Goal: Transaction & Acquisition: Purchase product/service

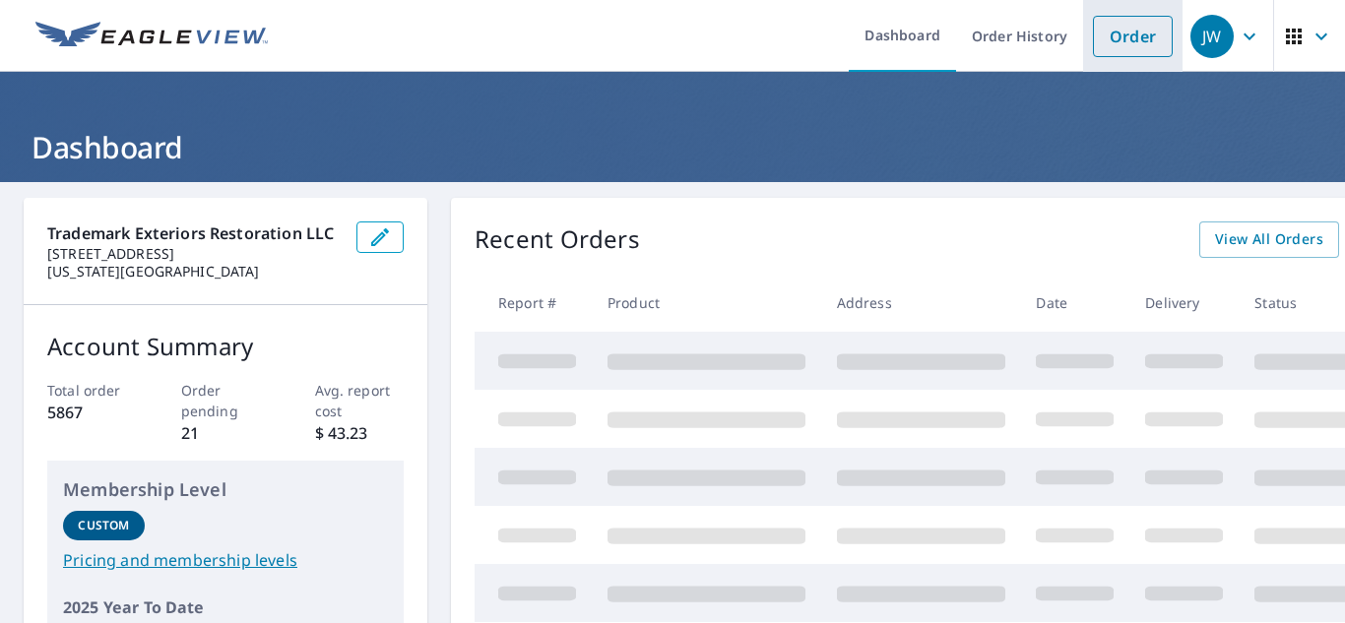
click at [1135, 33] on link "Order" at bounding box center [1133, 36] width 80 height 41
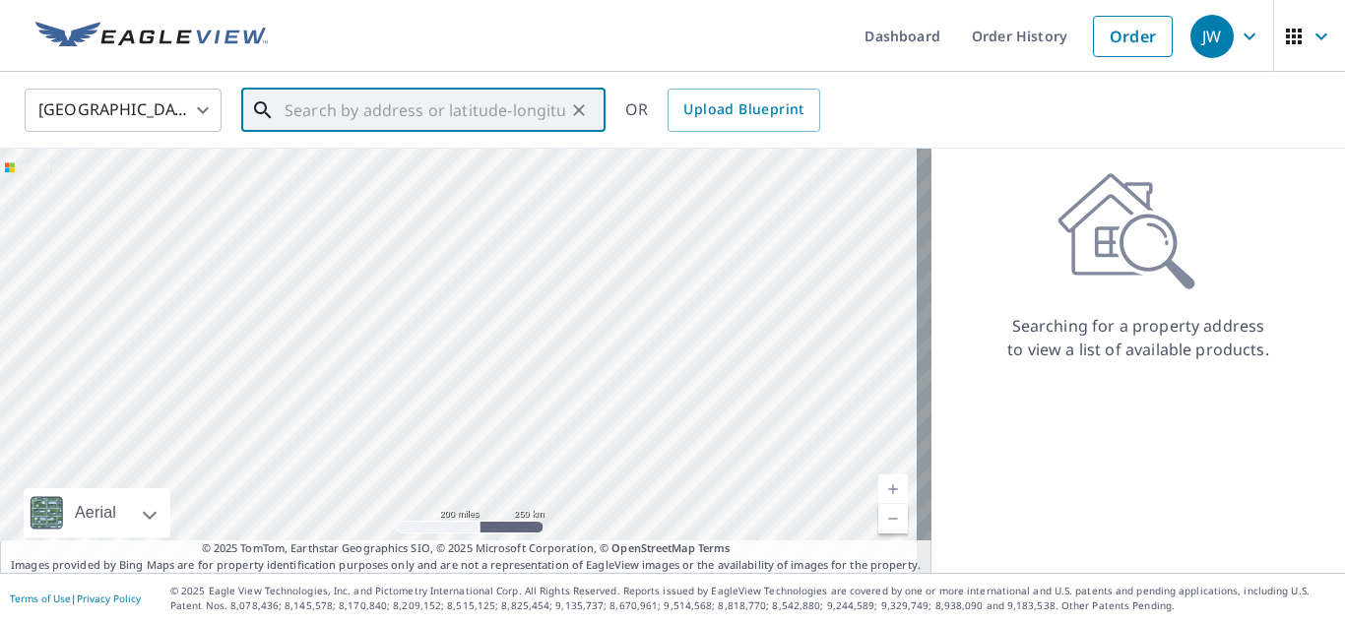
click at [478, 116] on input "text" at bounding box center [425, 110] width 281 height 55
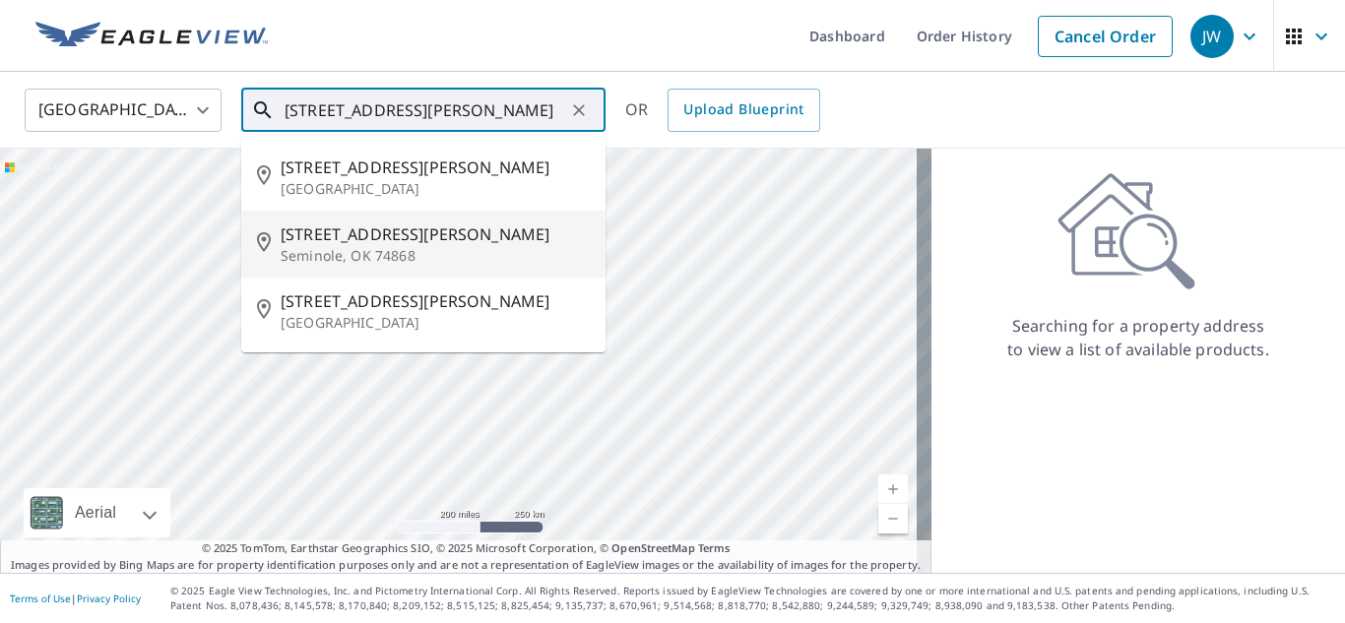
click at [331, 246] on p "Seminole, OK 74868" at bounding box center [435, 256] width 309 height 20
type input "[STREET_ADDRESS][PERSON_NAME]"
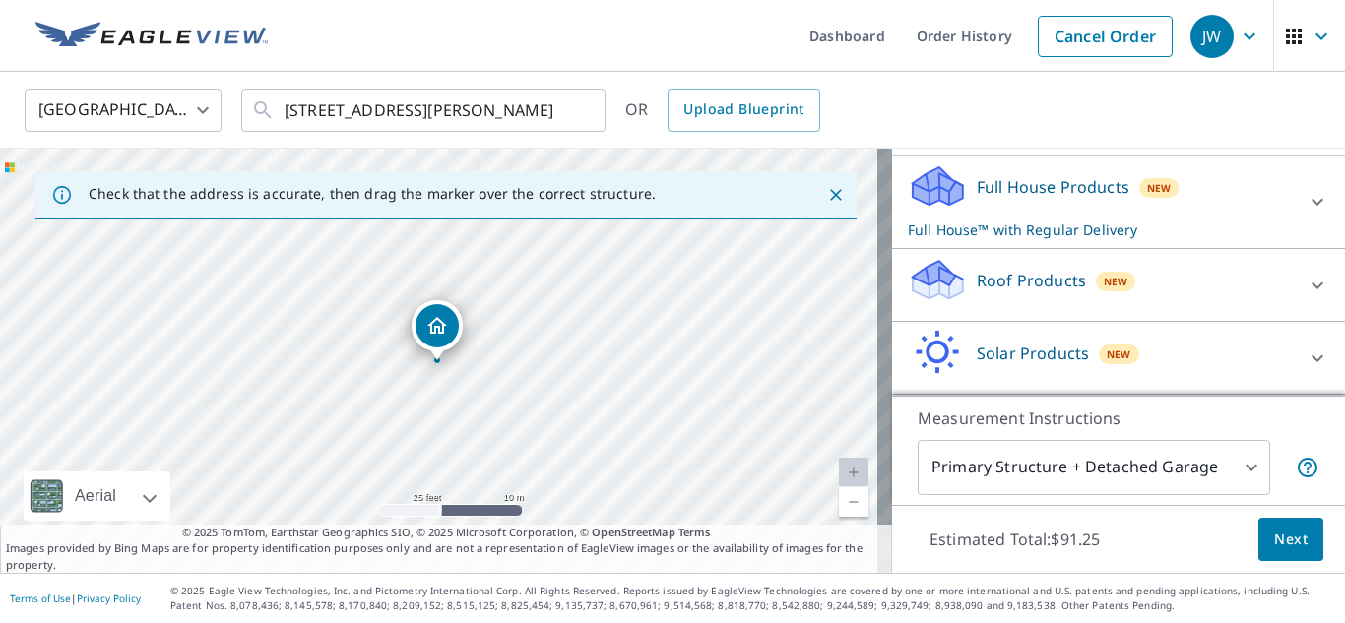
scroll to position [269, 0]
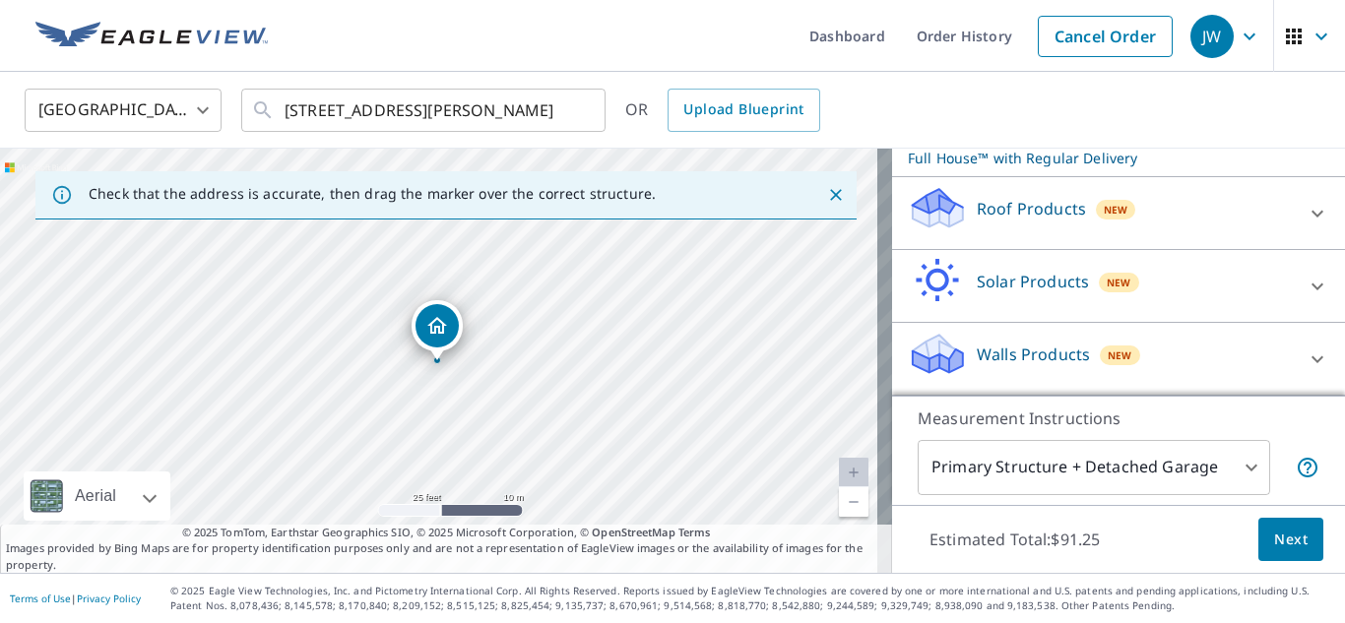
click at [1239, 462] on body "JW JW Dashboard Order History Cancel Order JW United States US ​ [STREET_ADDRES…" at bounding box center [672, 311] width 1345 height 623
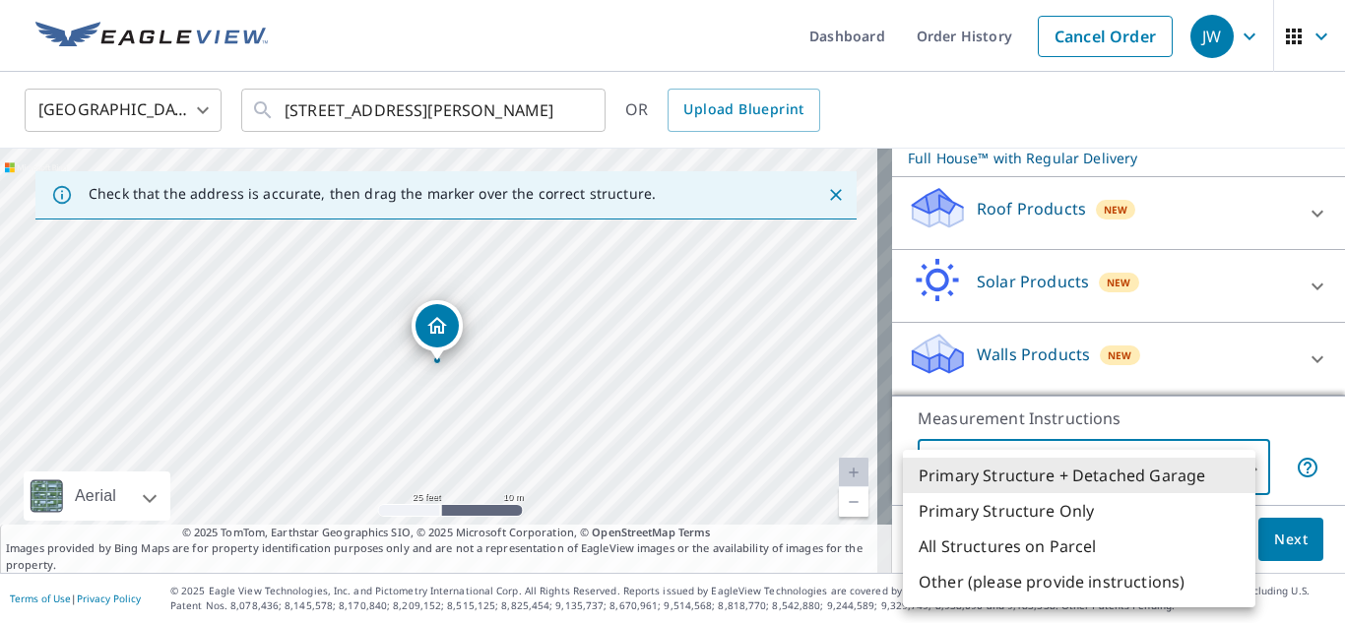
click at [1257, 421] on div at bounding box center [672, 311] width 1345 height 623
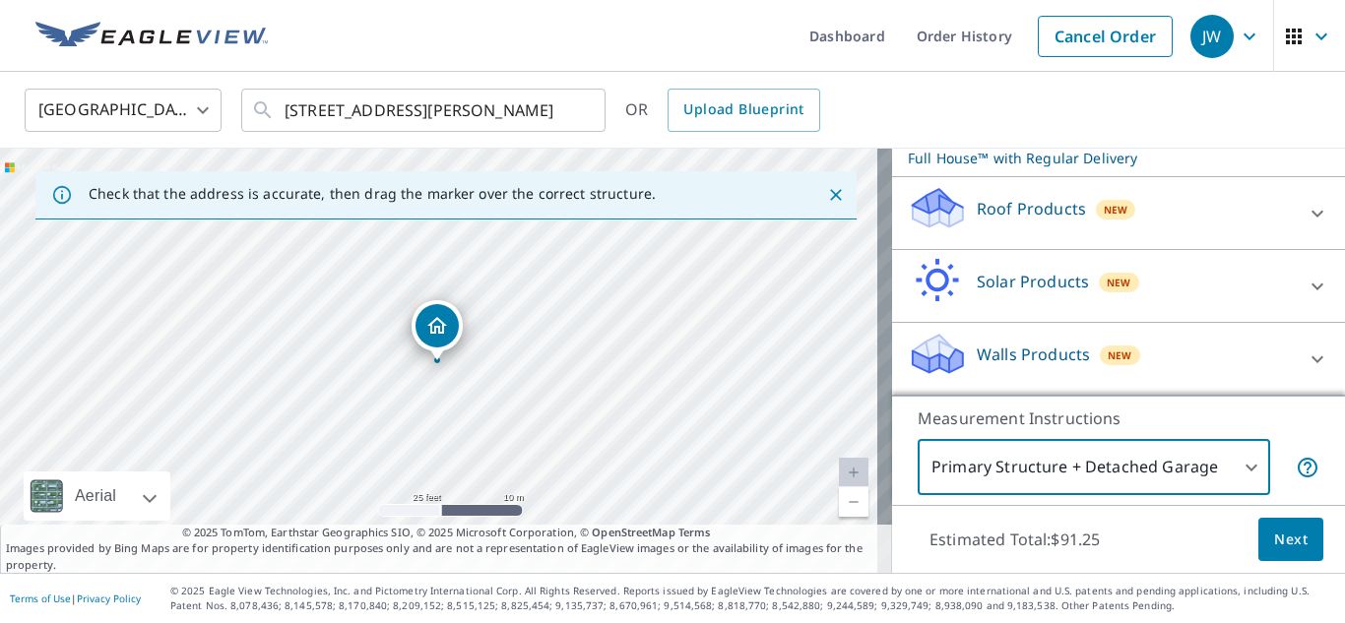
click at [1243, 466] on body "JW JW Dashboard Order History Cancel Order JW United States US ​ [STREET_ADDRES…" at bounding box center [672, 311] width 1345 height 623
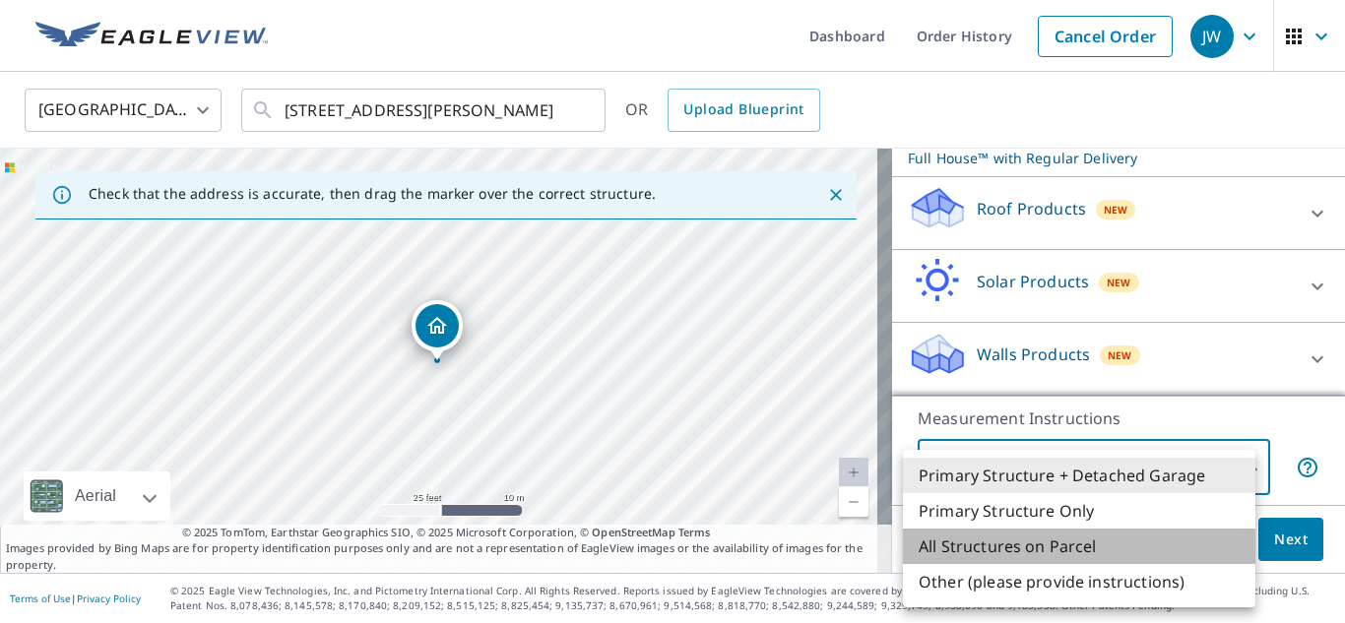
click at [1086, 552] on li "All Structures on Parcel" at bounding box center [1079, 546] width 353 height 35
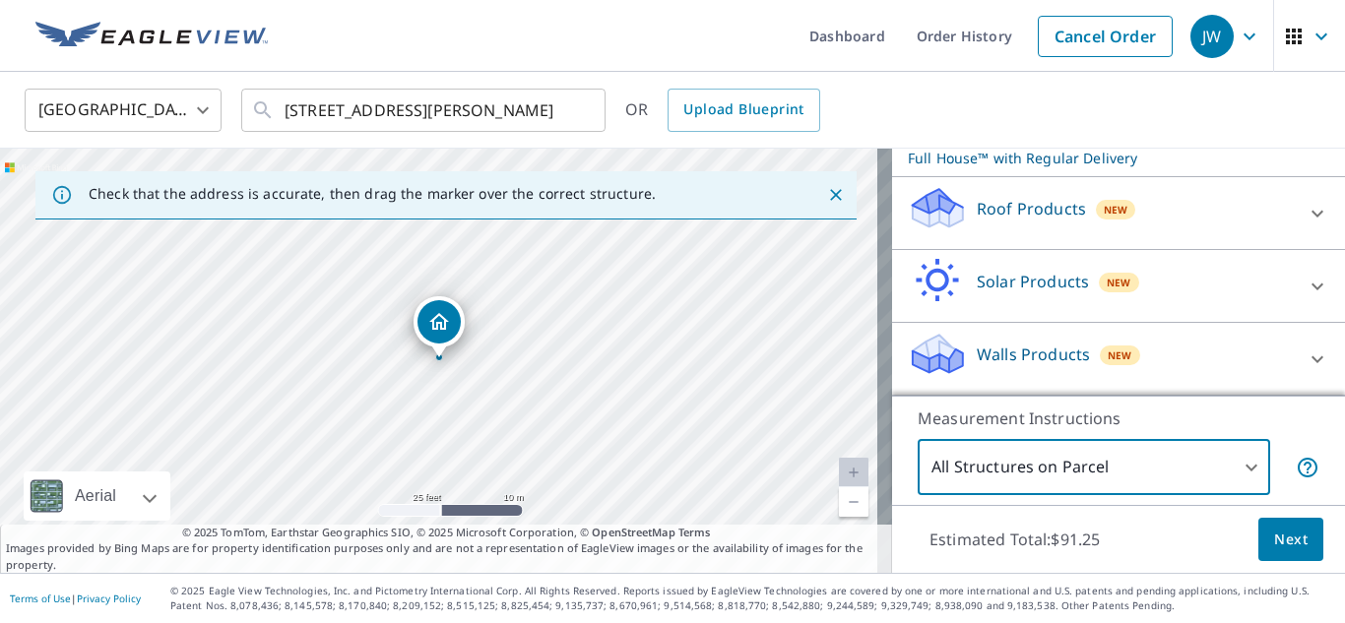
click at [1246, 461] on body "JW JW Dashboard Order History Cancel Order JW United States US ​ [STREET_ADDRES…" at bounding box center [672, 311] width 1345 height 623
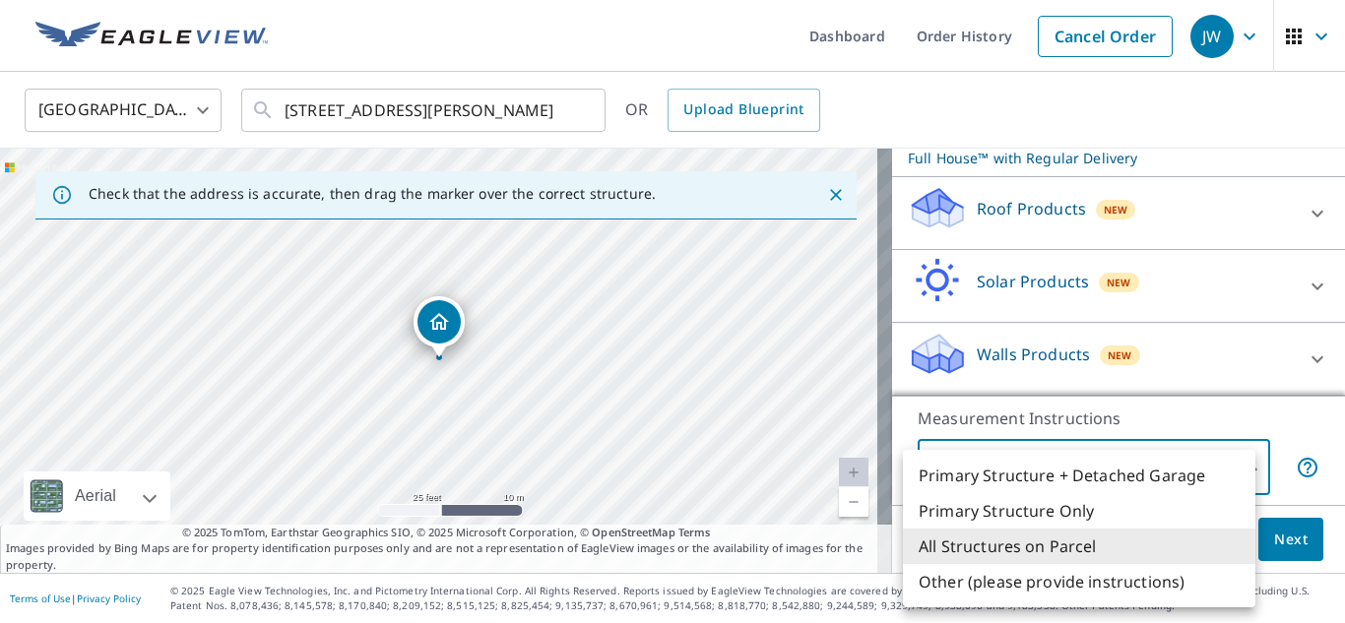
click at [1062, 518] on li "Primary Structure Only" at bounding box center [1079, 510] width 353 height 35
type input "2"
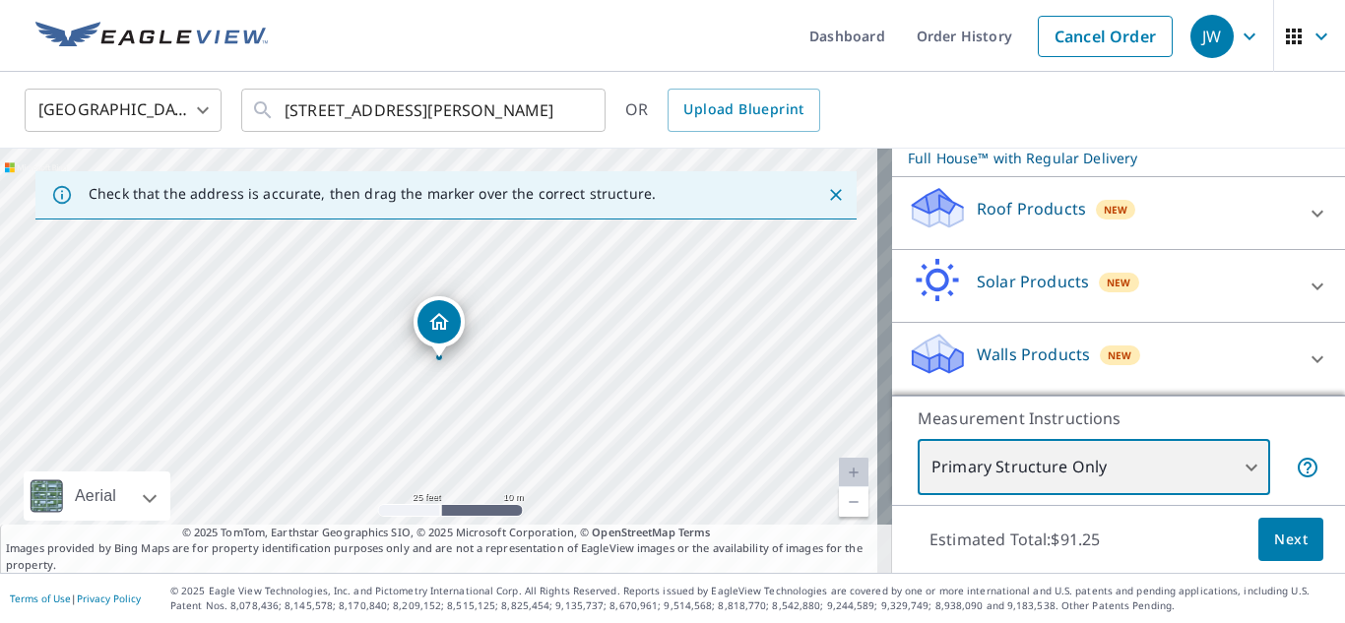
scroll to position [170, 0]
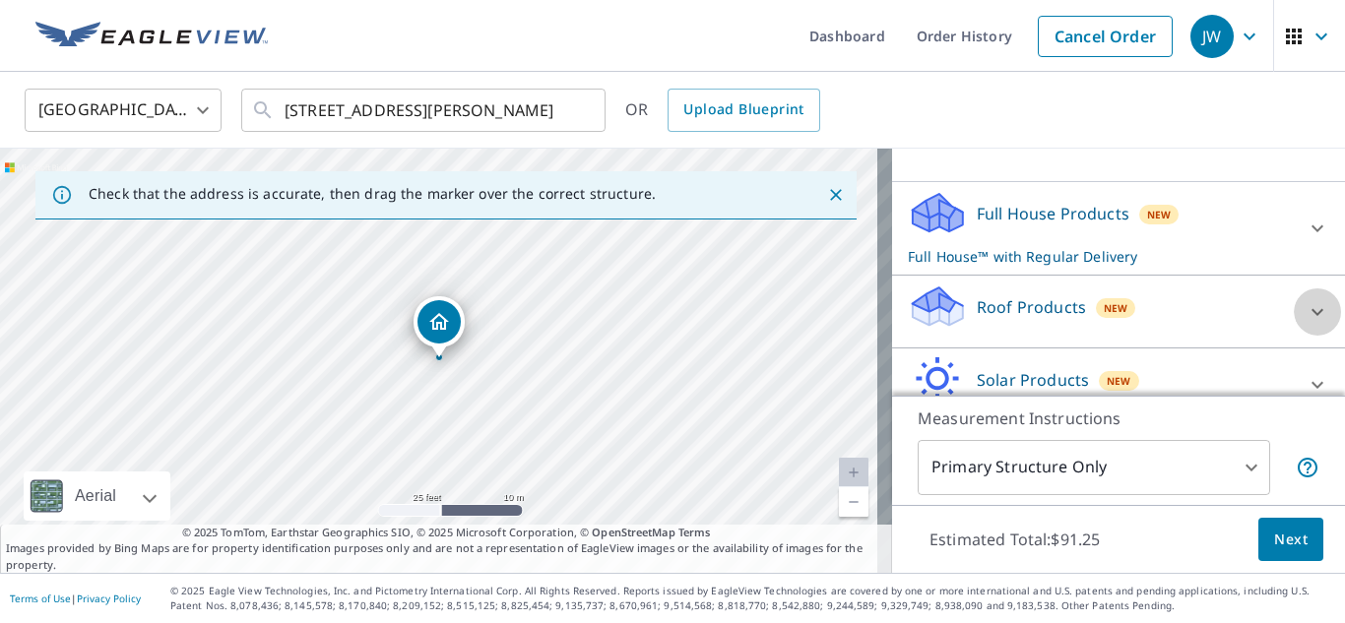
click at [1294, 311] on div at bounding box center [1317, 312] width 47 height 47
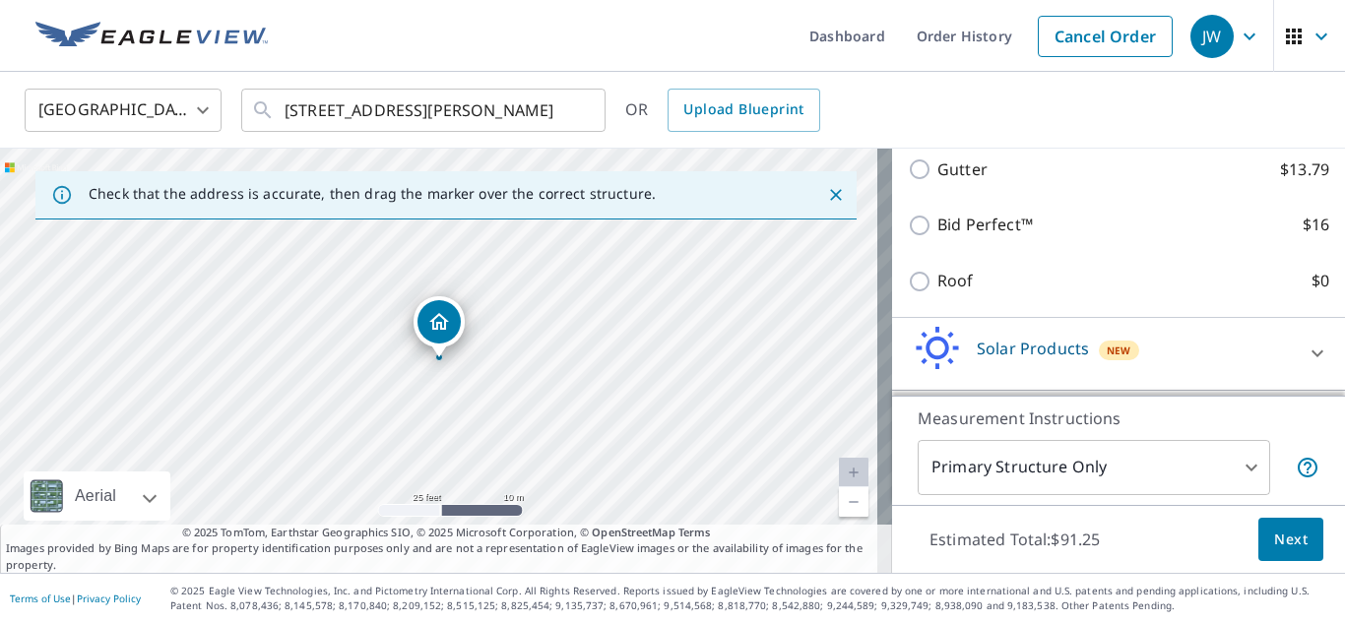
scroll to position [394, 0]
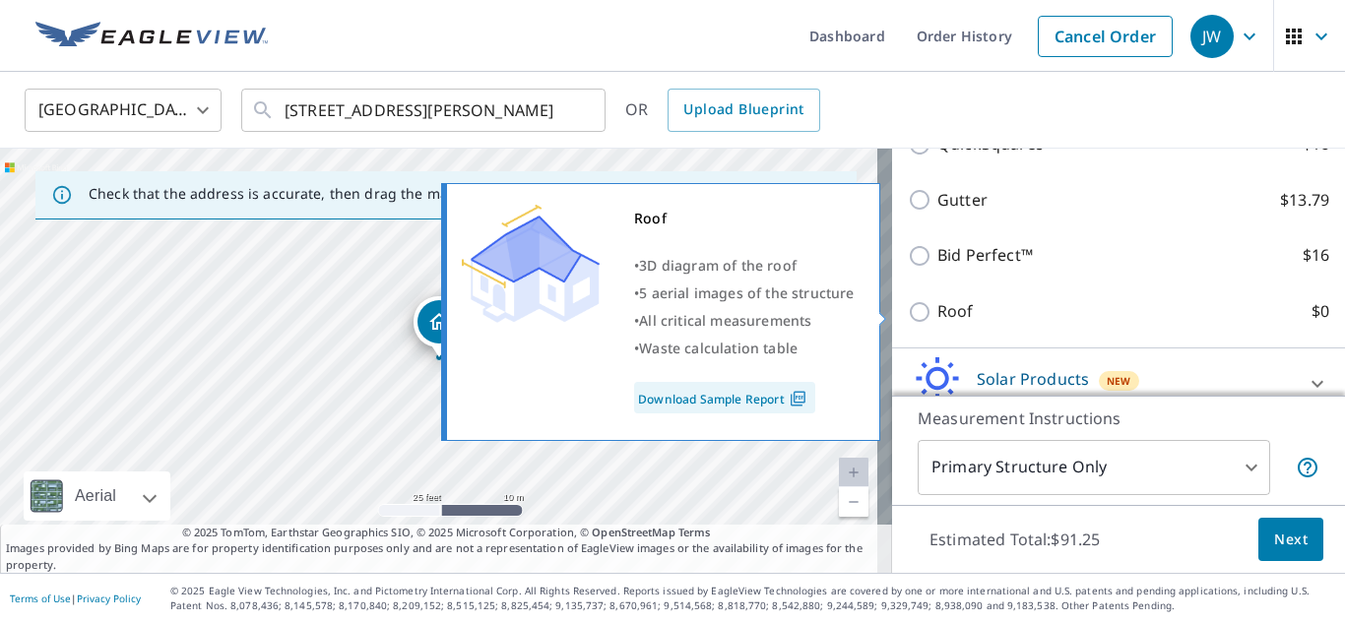
click at [909, 307] on input "Roof $0" at bounding box center [923, 312] width 30 height 24
checkbox input "true"
type input "3"
checkbox input "false"
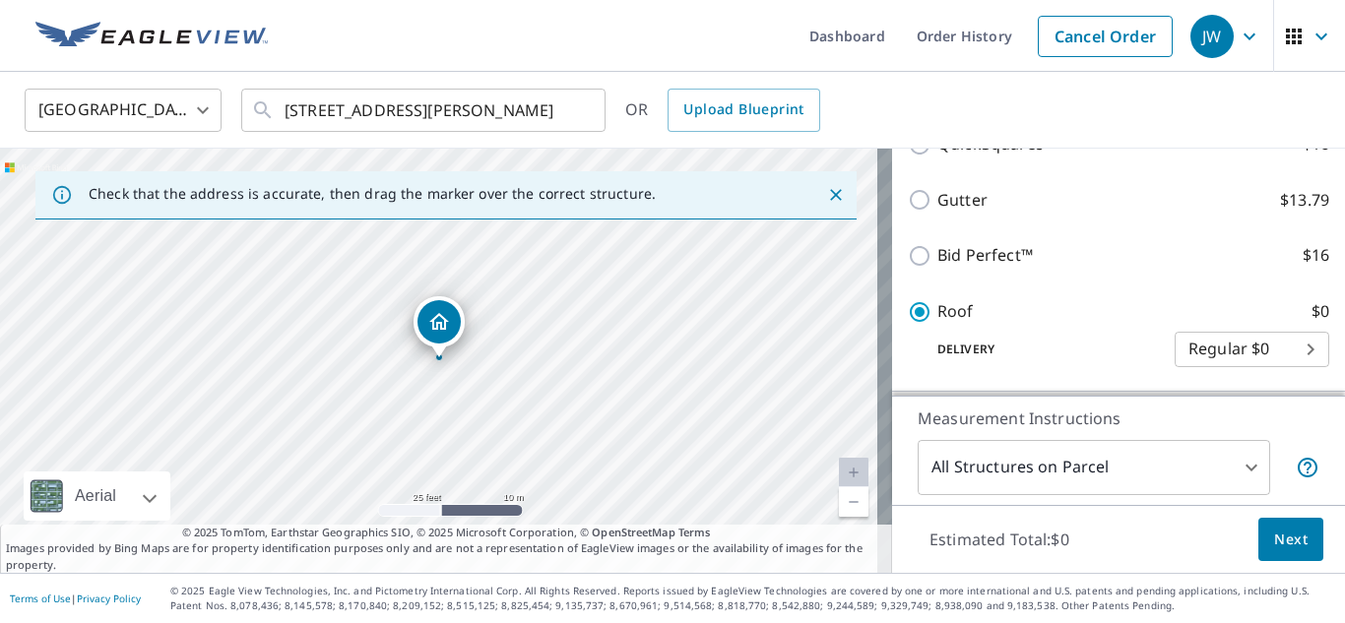
scroll to position [242, 0]
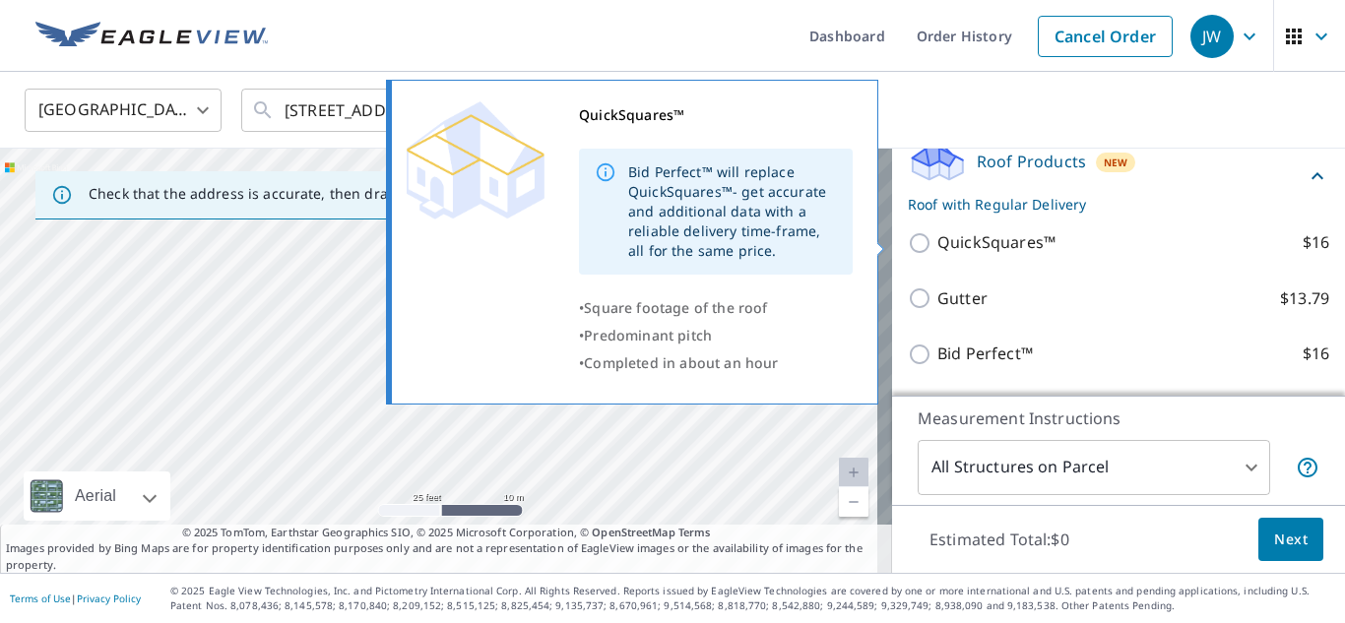
click at [908, 240] on input "QuickSquares™ $16" at bounding box center [923, 243] width 30 height 24
checkbox input "true"
type input "1"
checkbox input "false"
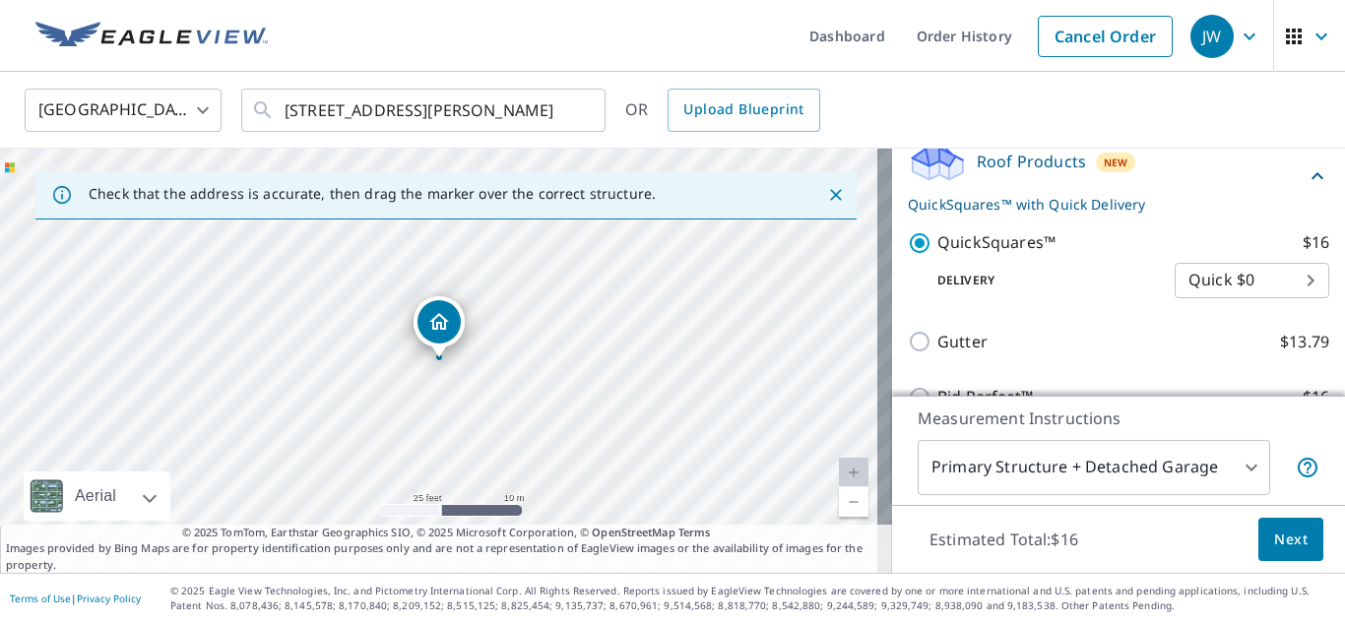
scroll to position [394, 0]
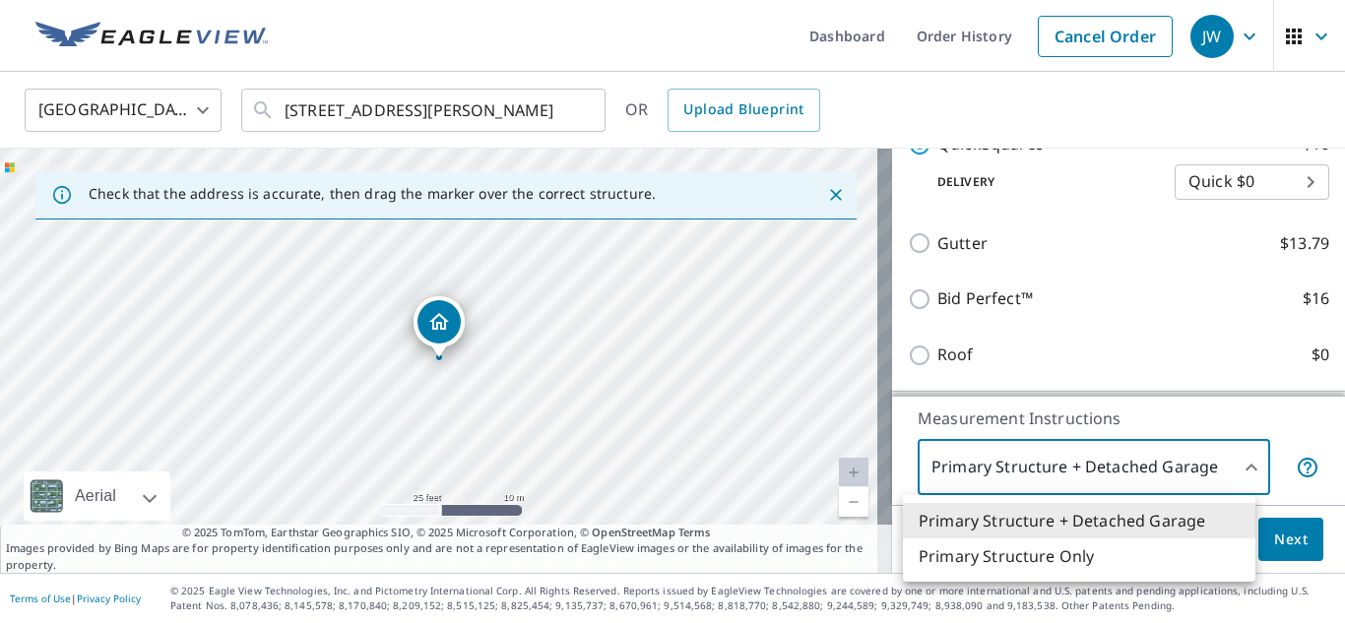
click at [1242, 467] on body "JW JW Dashboard Order History Cancel Order JW United States US ​ [STREET_ADDRES…" at bounding box center [672, 311] width 1345 height 623
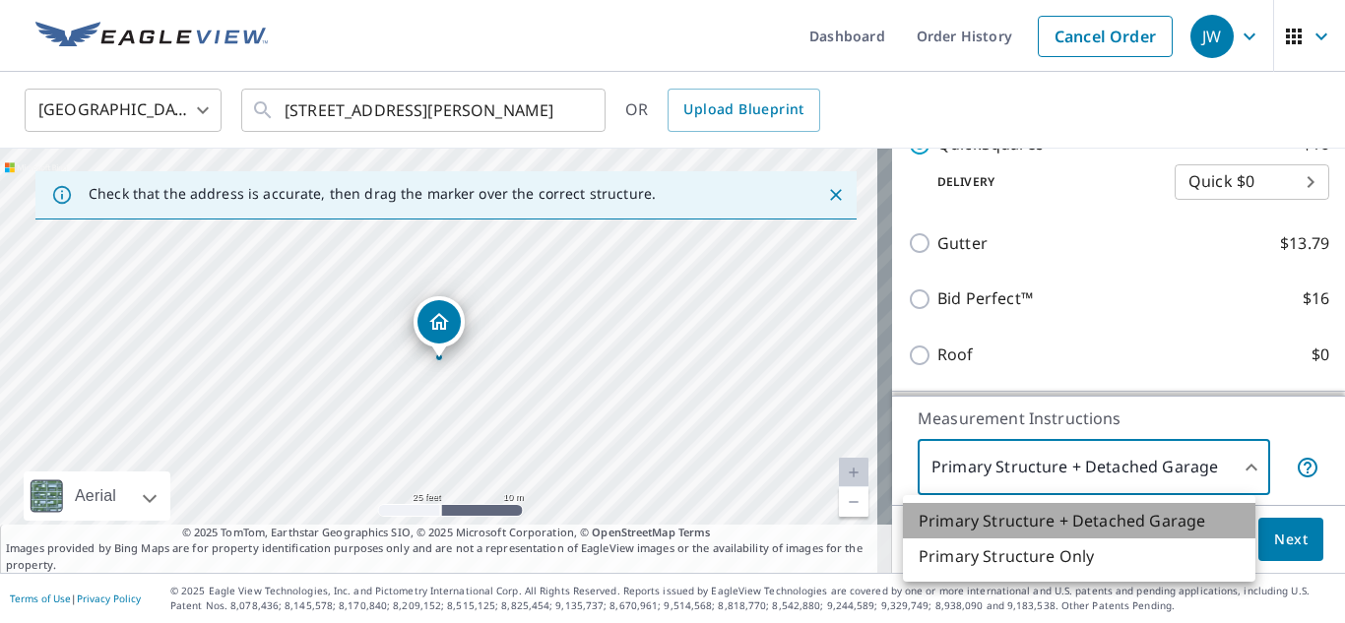
click at [1145, 522] on li "Primary Structure + Detached Garage" at bounding box center [1079, 520] width 353 height 35
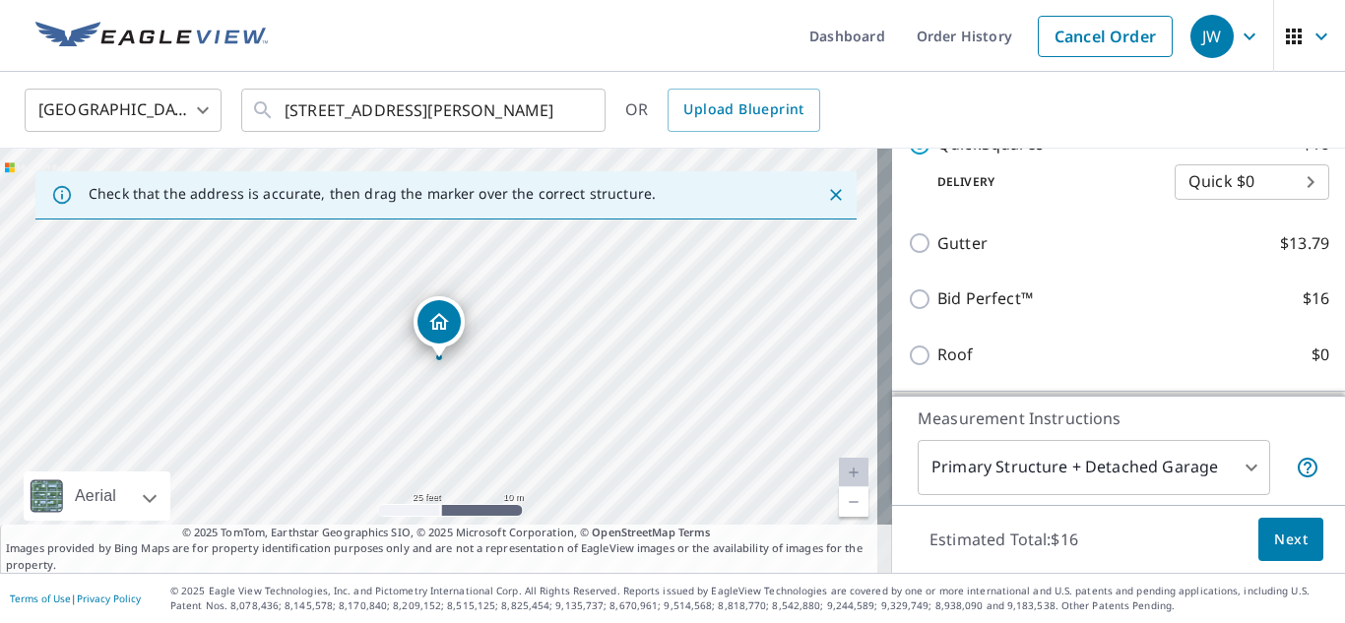
click at [1208, 402] on div "Measurement Instructions Primary Structure + Detached Garage 1 ​" at bounding box center [1118, 450] width 453 height 109
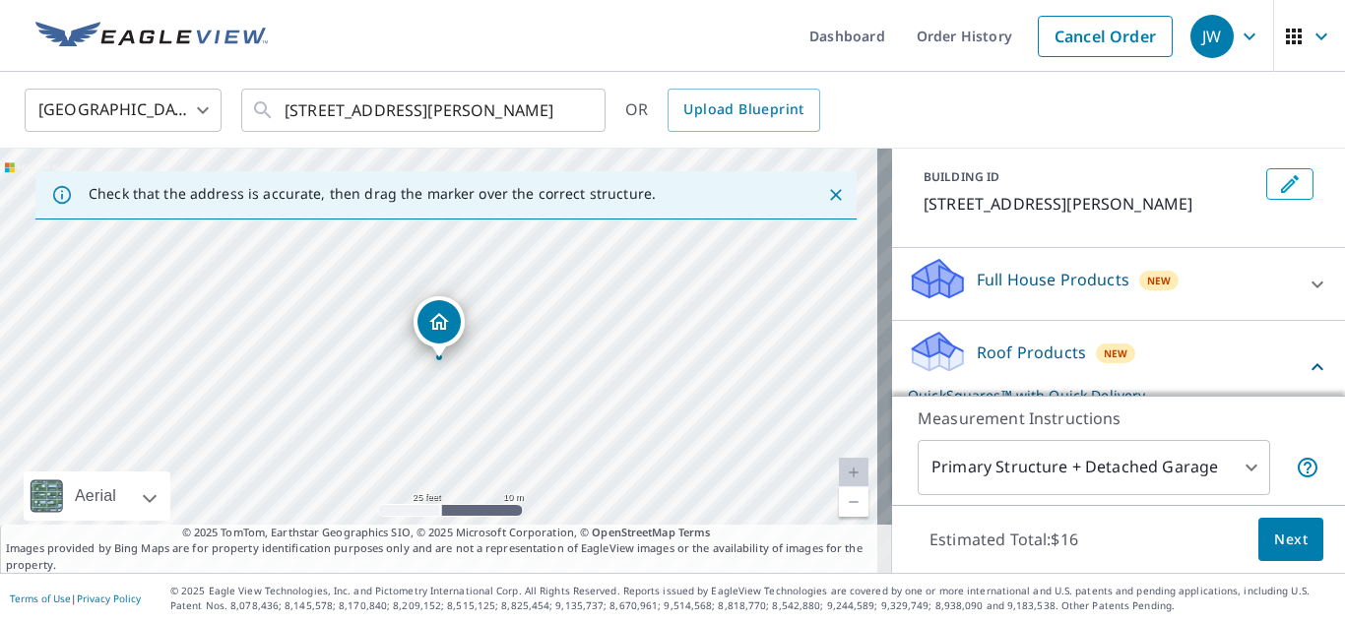
scroll to position [98, 0]
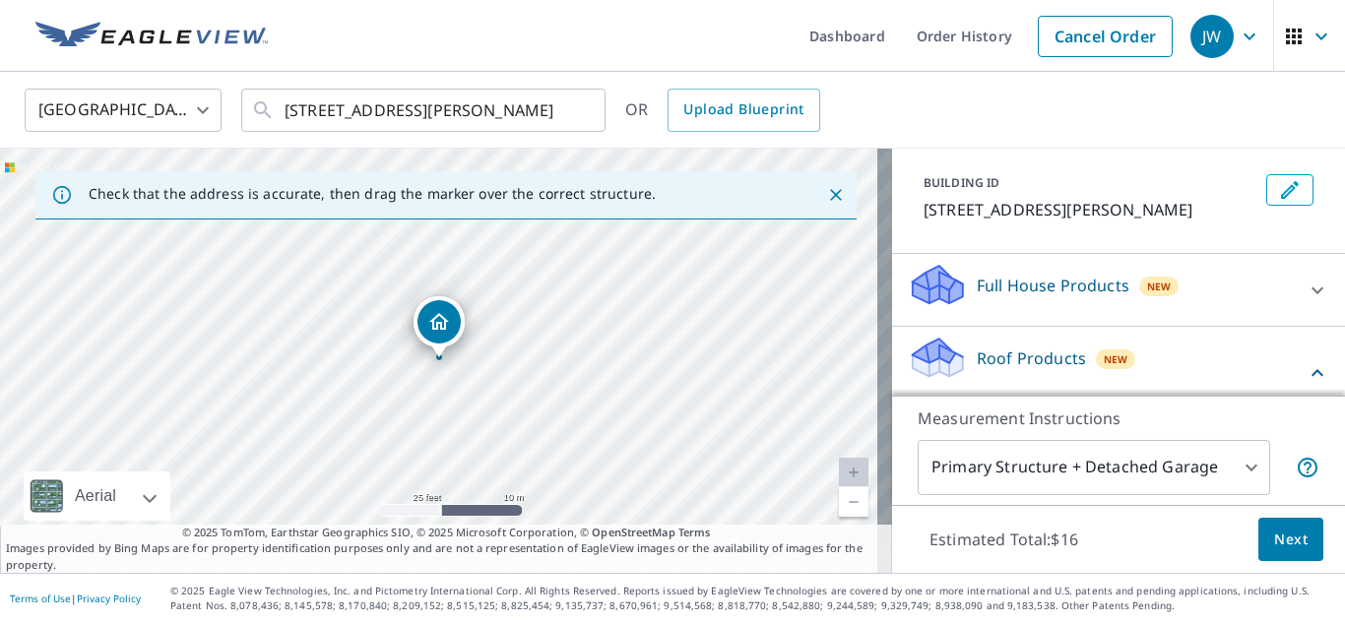
click at [1085, 295] on p "Full House Products" at bounding box center [1053, 286] width 153 height 24
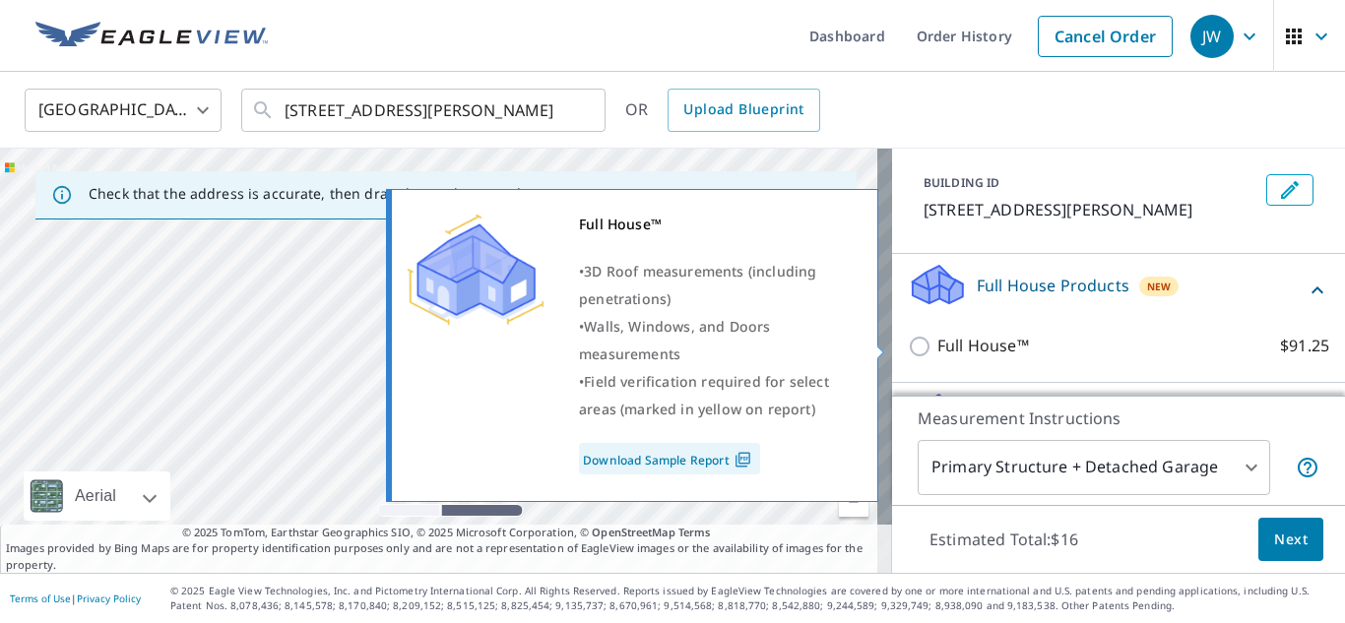
click at [1228, 335] on label "Full House™ $91.25" at bounding box center [1134, 346] width 392 height 25
click at [938, 335] on input "Full House™ $91.25" at bounding box center [923, 347] width 30 height 24
checkbox input "true"
checkbox input "false"
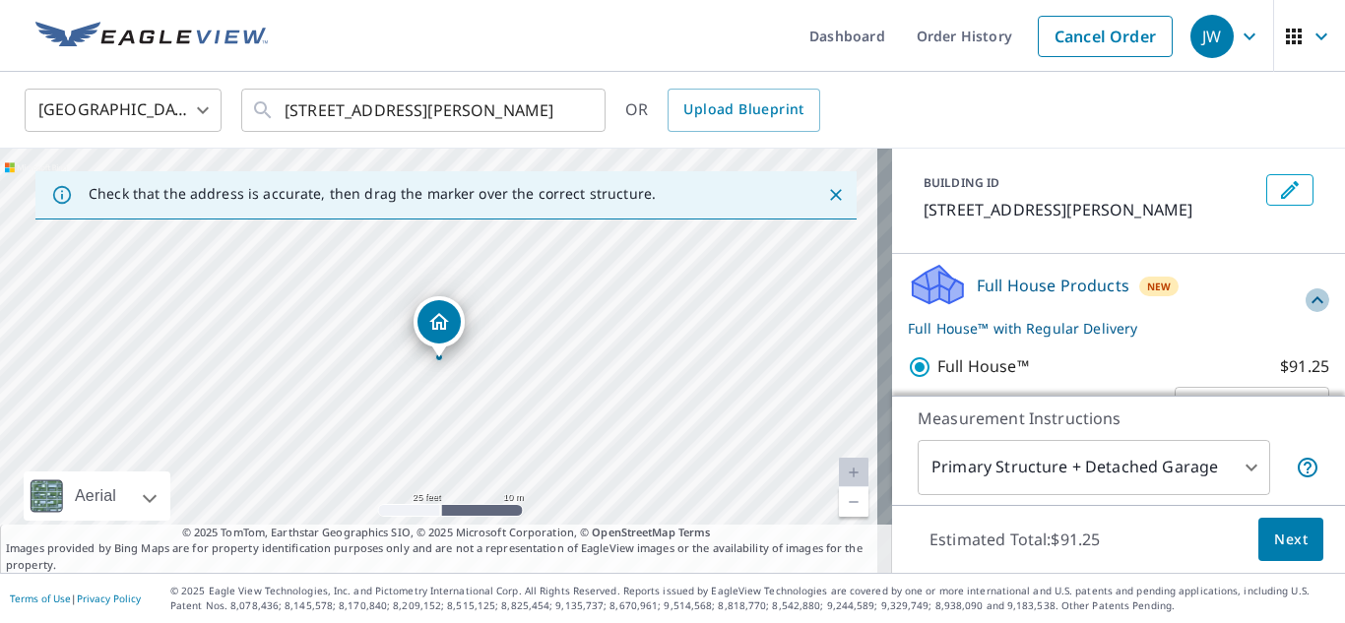
click at [1306, 304] on icon at bounding box center [1318, 301] width 24 height 24
click at [1150, 322] on p "Full House™ with Regular Delivery" at bounding box center [1107, 328] width 398 height 21
click at [1150, 322] on p "Full House™ with Regular Delivery" at bounding box center [1101, 328] width 386 height 21
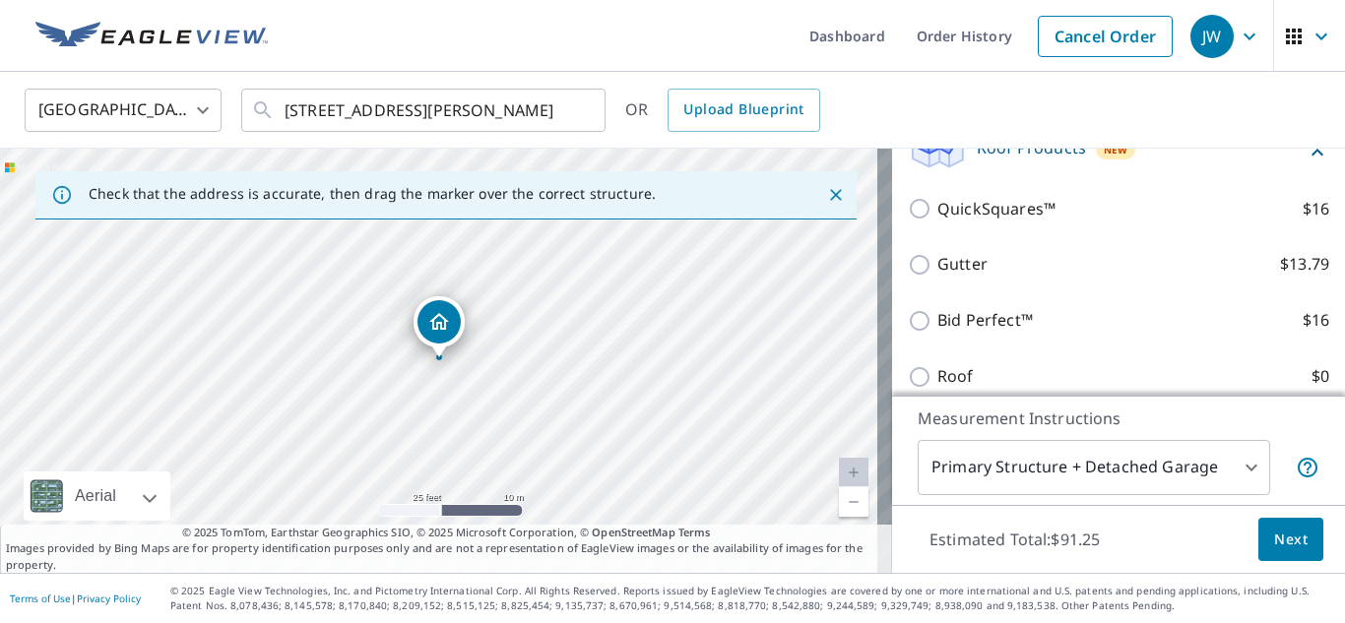
scroll to position [394, 0]
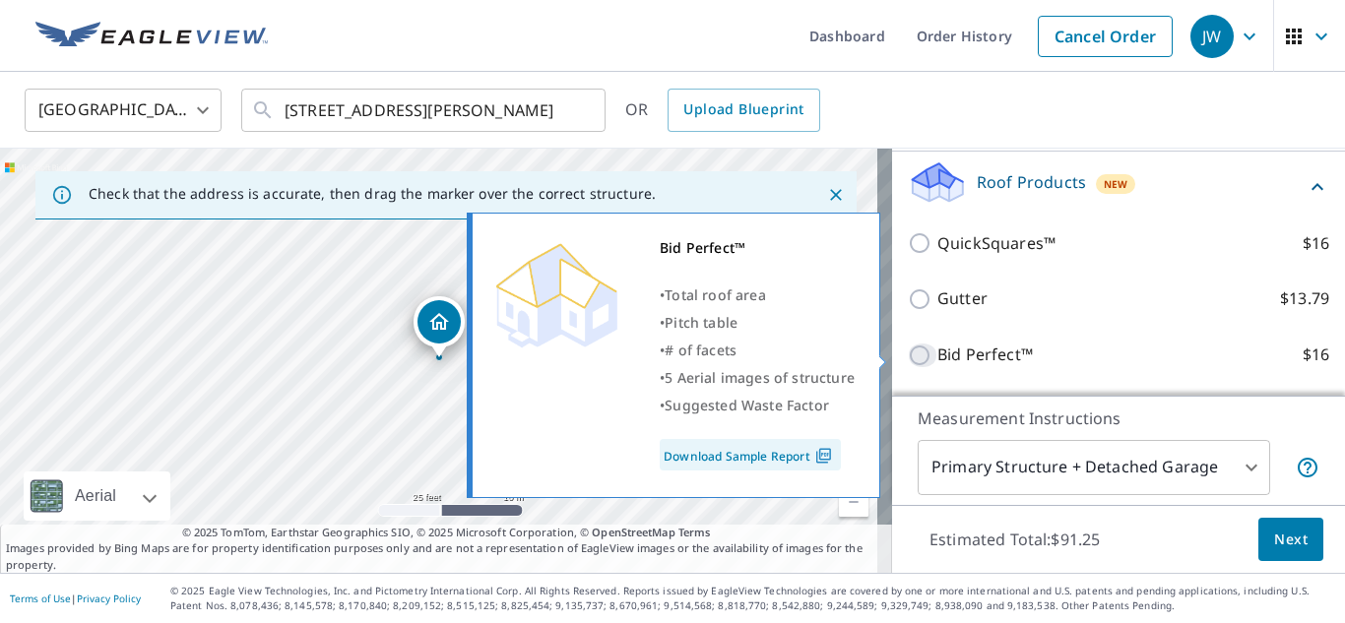
click at [908, 355] on input "Bid Perfect™ $16" at bounding box center [923, 356] width 30 height 24
checkbox input "true"
checkbox input "false"
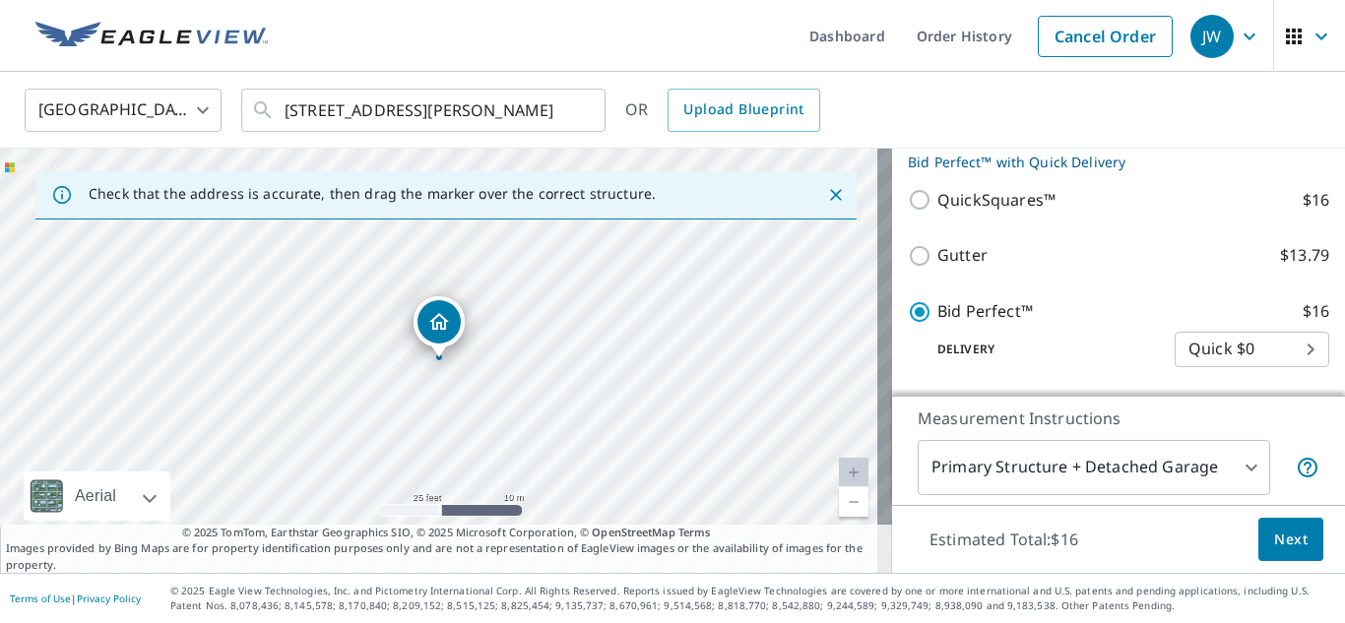
scroll to position [492, 0]
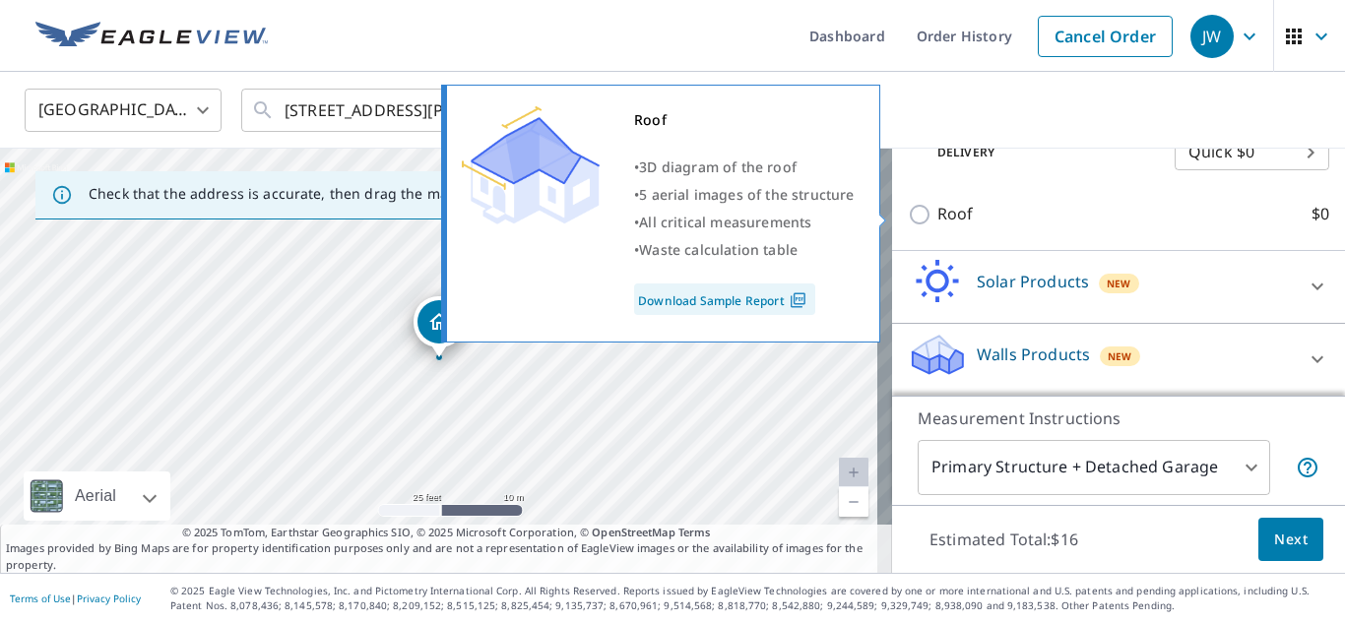
click at [914, 212] on input "Roof $0" at bounding box center [923, 215] width 30 height 24
checkbox input "true"
type input "3"
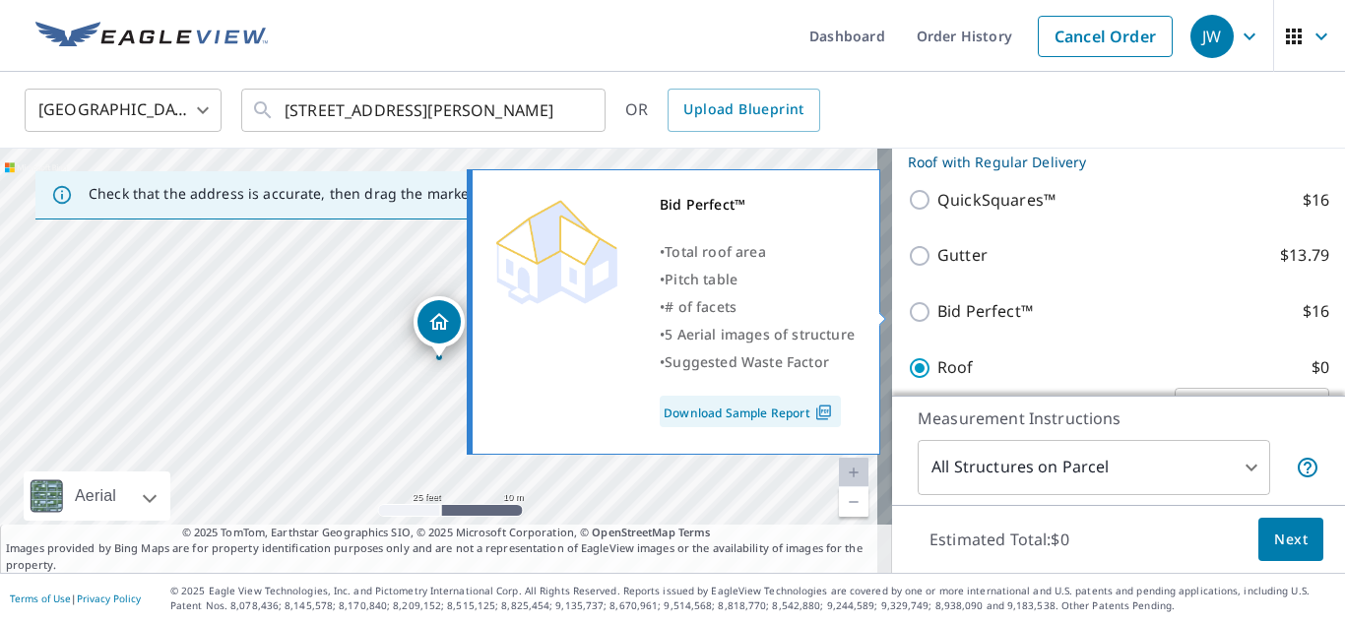
click at [909, 305] on input "Bid Perfect™ $16" at bounding box center [923, 312] width 30 height 24
checkbox input "true"
type input "1"
checkbox input "false"
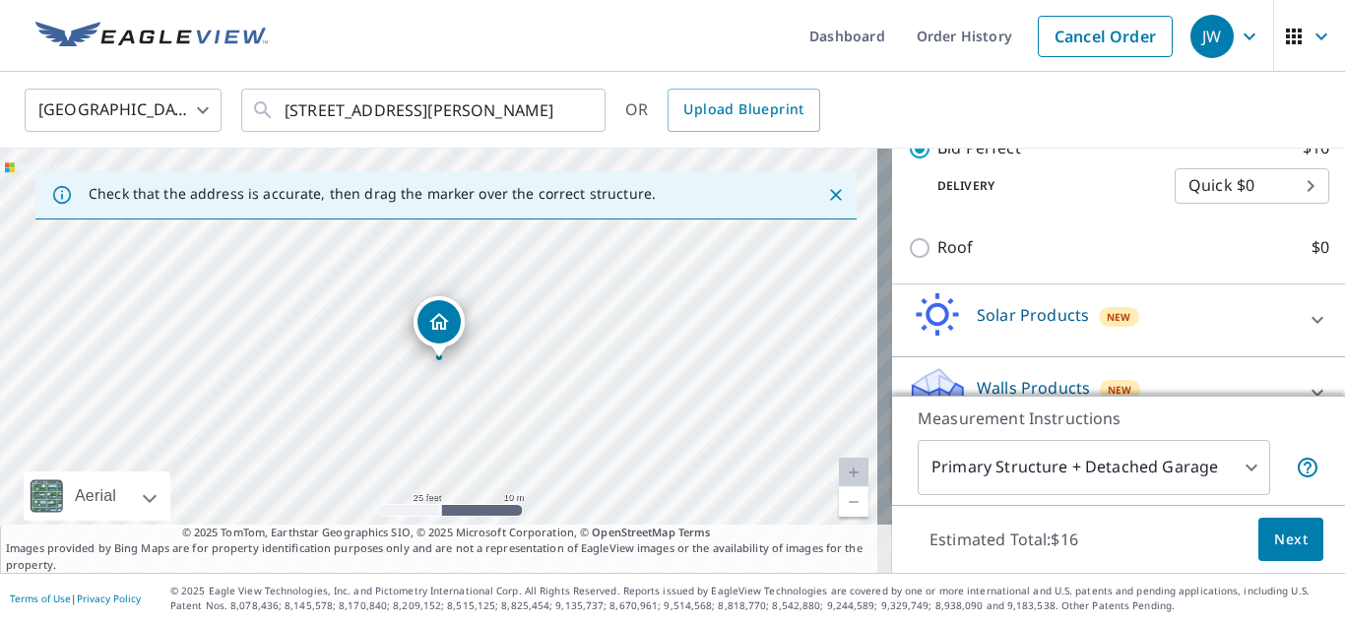
scroll to position [592, 0]
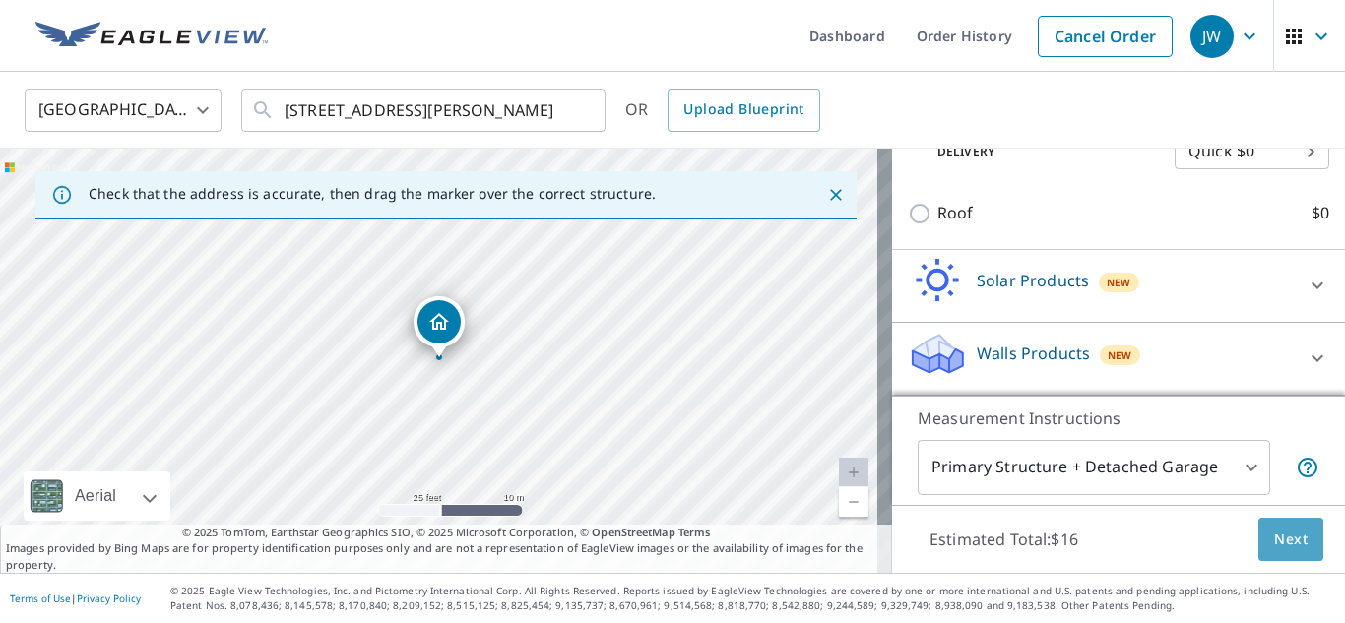
click at [1275, 541] on span "Next" at bounding box center [1291, 540] width 33 height 25
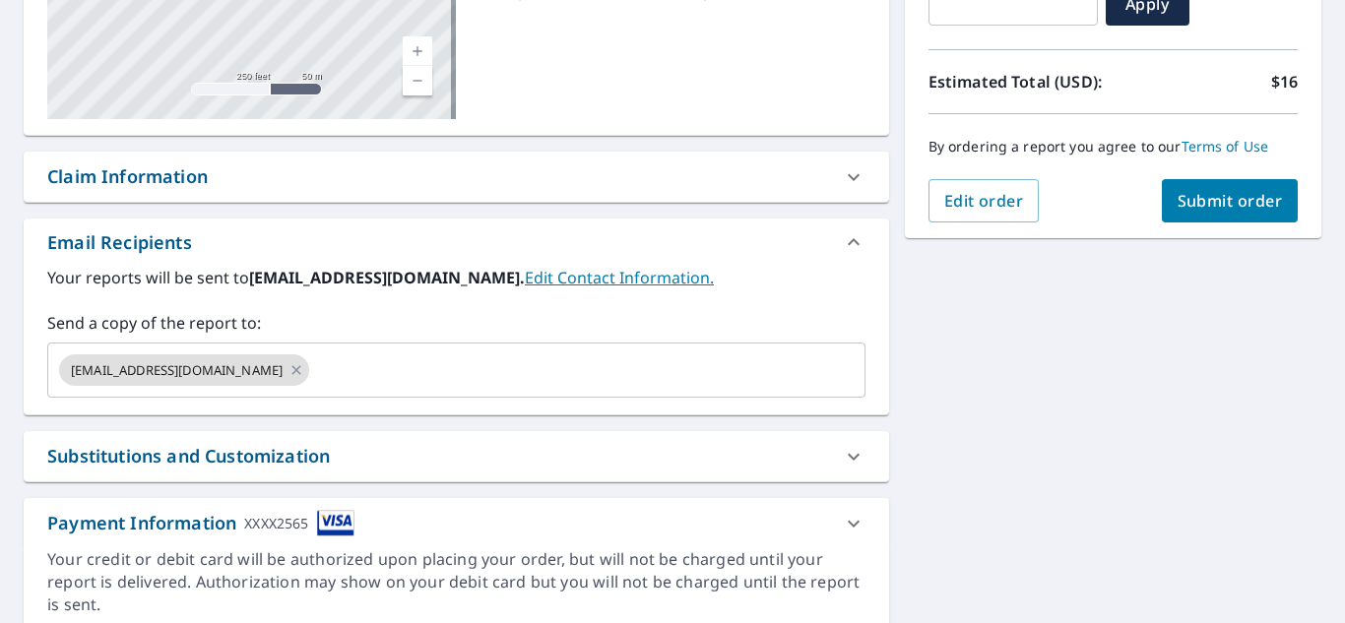
scroll to position [394, 0]
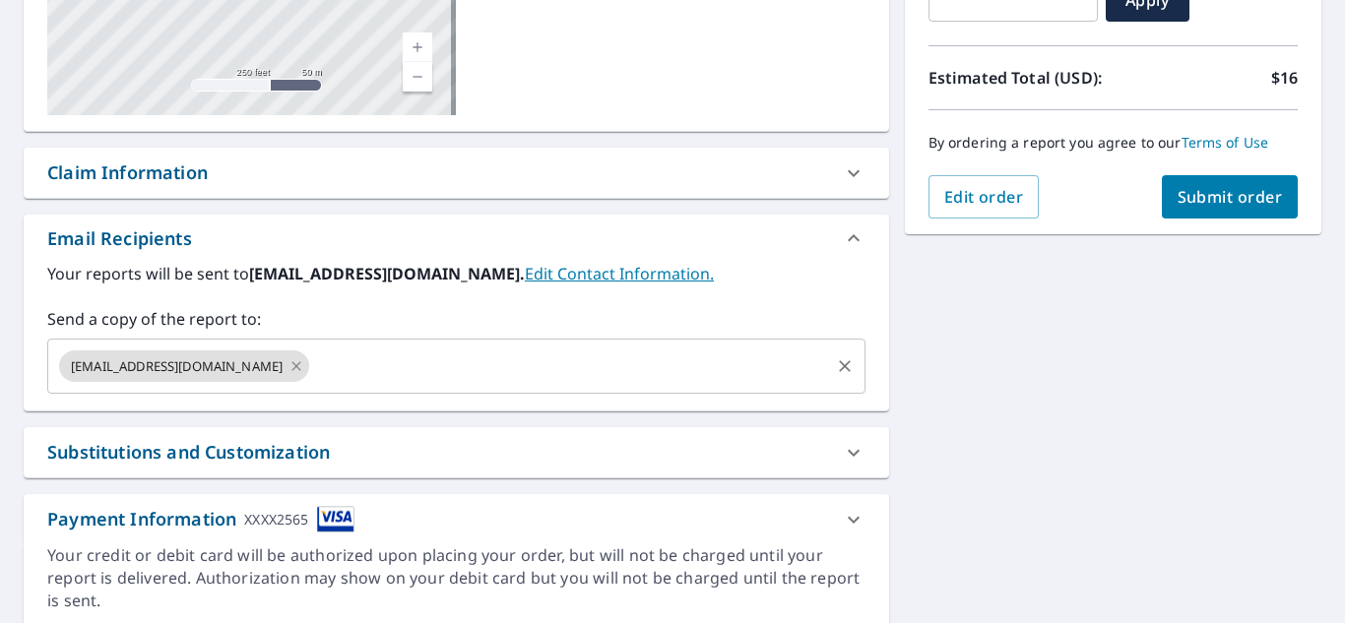
click at [293, 366] on icon at bounding box center [297, 365] width 9 height 9
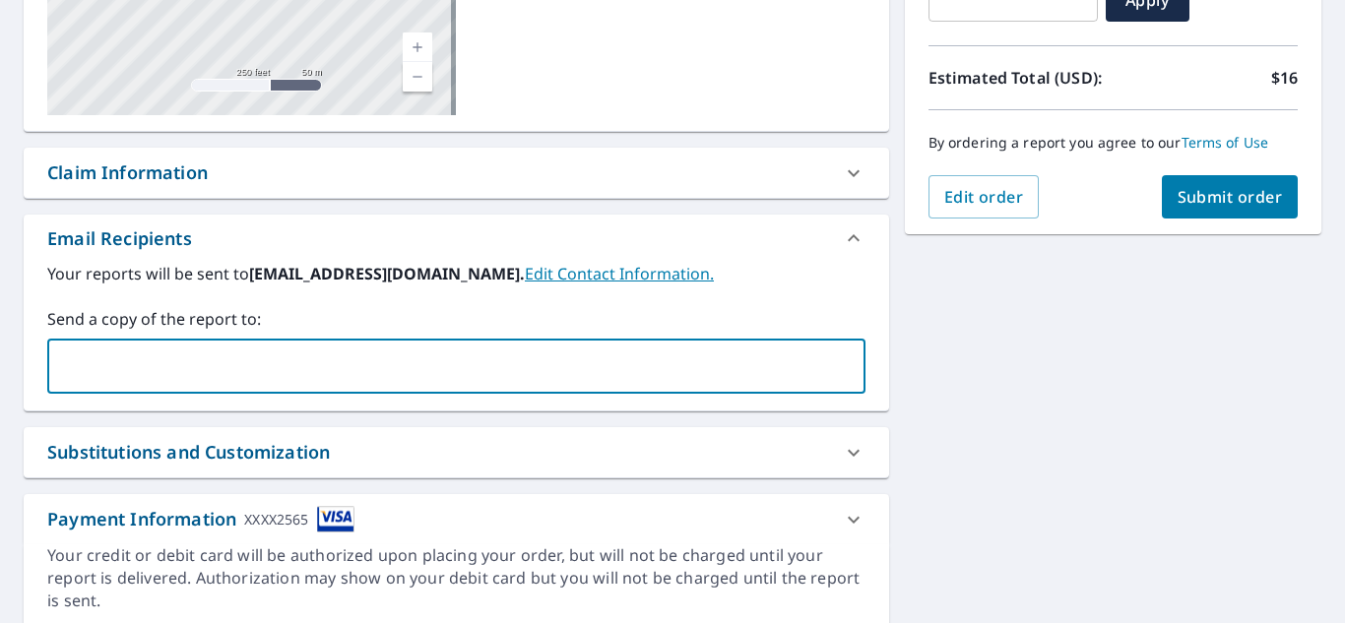
click at [266, 366] on input "text" at bounding box center [441, 366] width 771 height 37
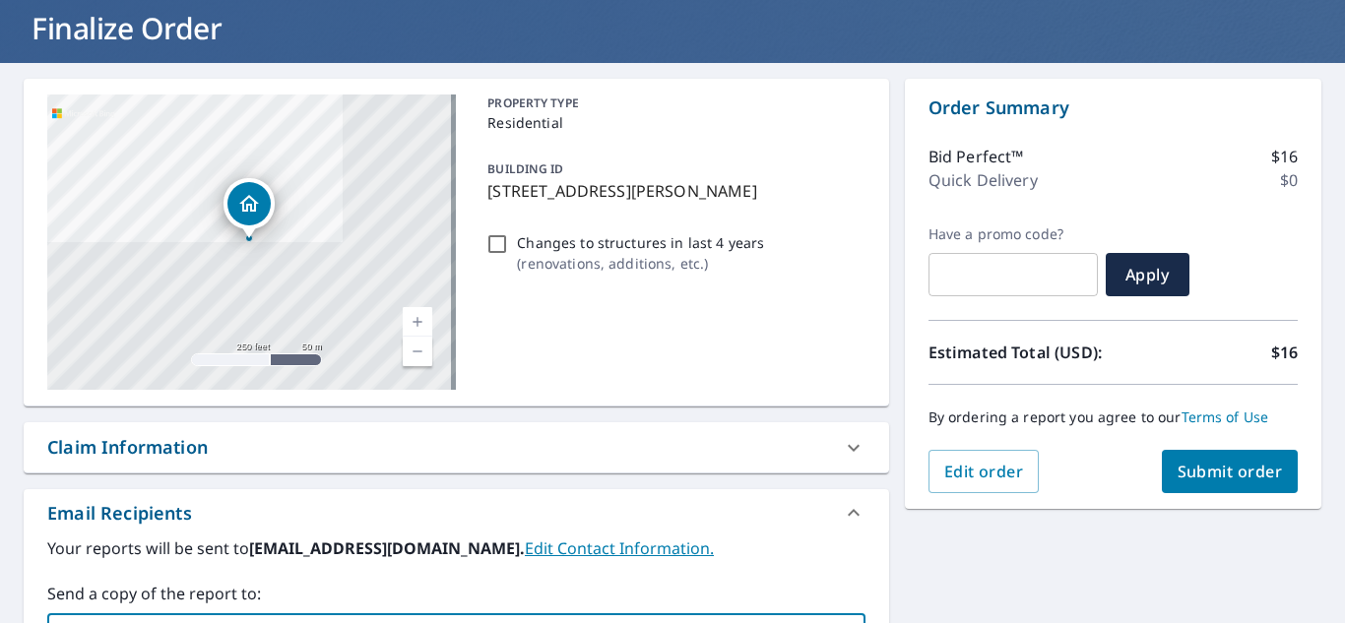
scroll to position [72, 0]
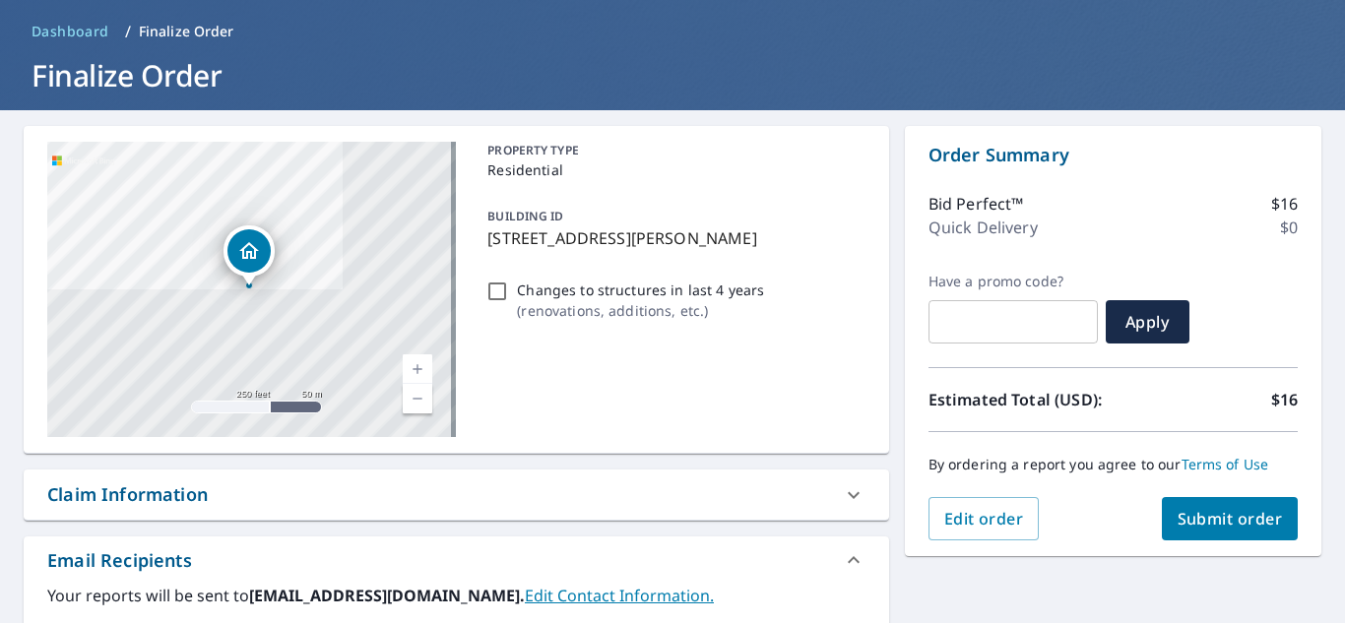
type input "[PERSON_NAME][EMAIL_ADDRESS][DOMAIN_NAME]"
click at [1207, 510] on span "Submit order" at bounding box center [1230, 519] width 105 height 22
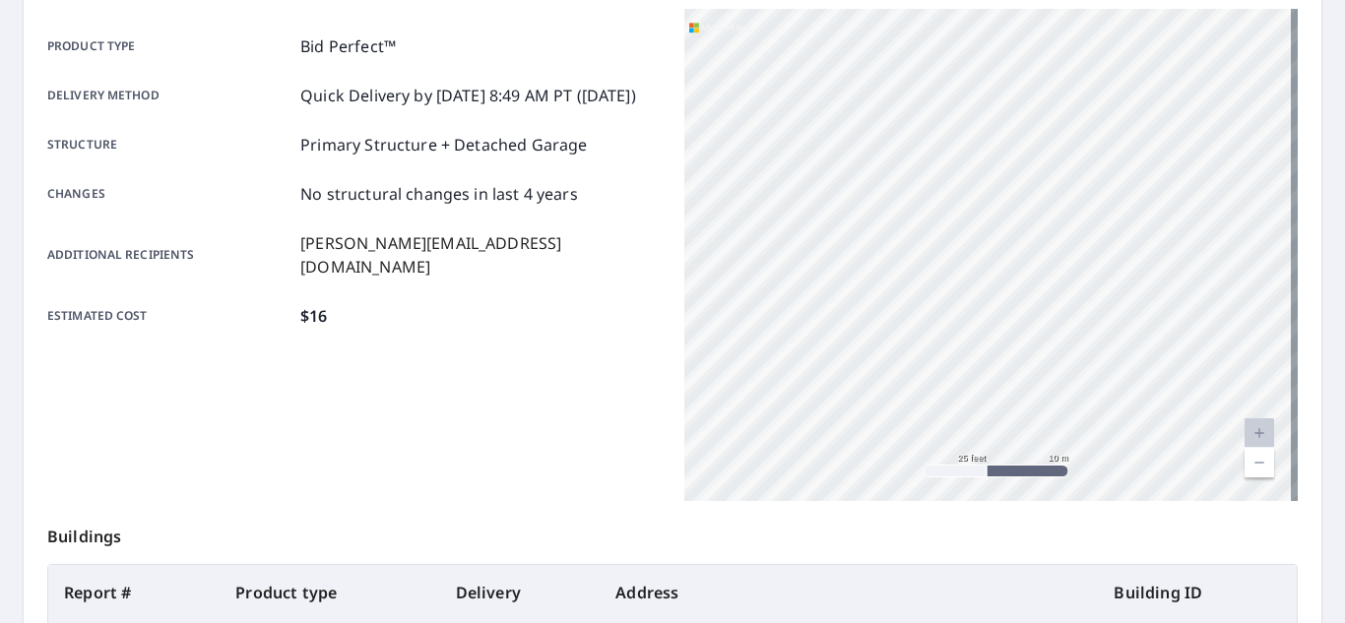
scroll to position [295, 0]
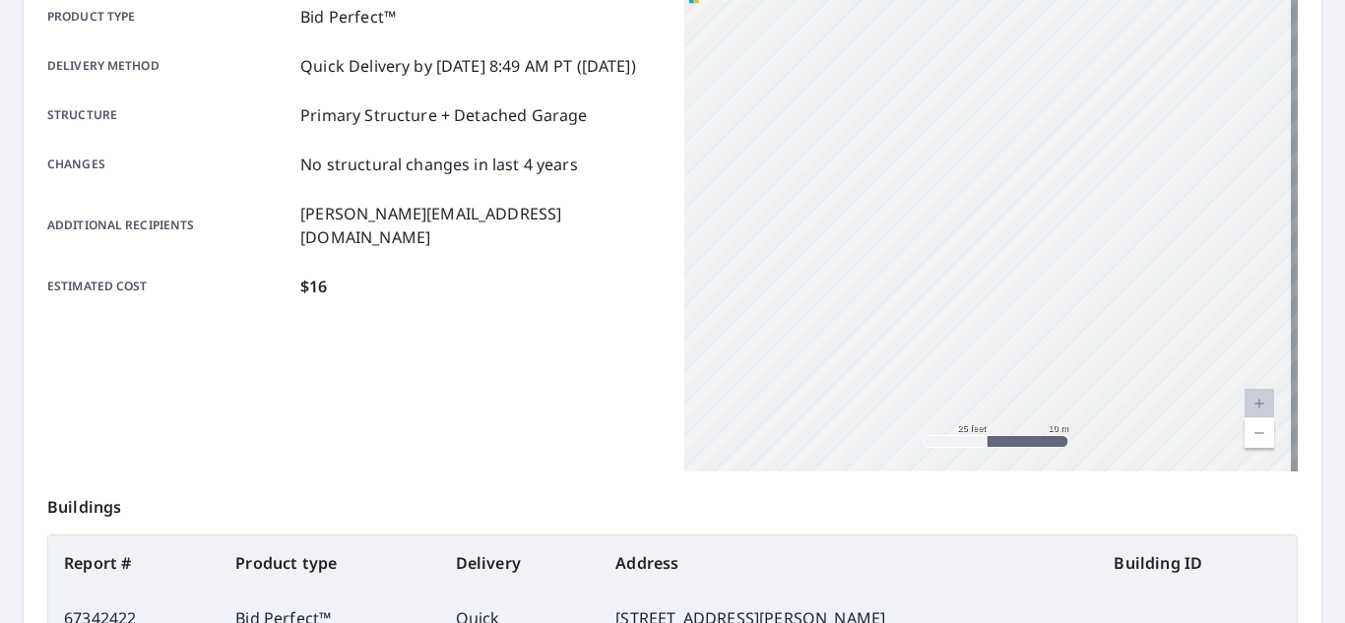
drag, startPoint x: 1245, startPoint y: 266, endPoint x: 720, endPoint y: 360, distance: 533.3
click at [720, 358] on div "[STREET_ADDRESS][PERSON_NAME]" at bounding box center [992, 225] width 614 height 492
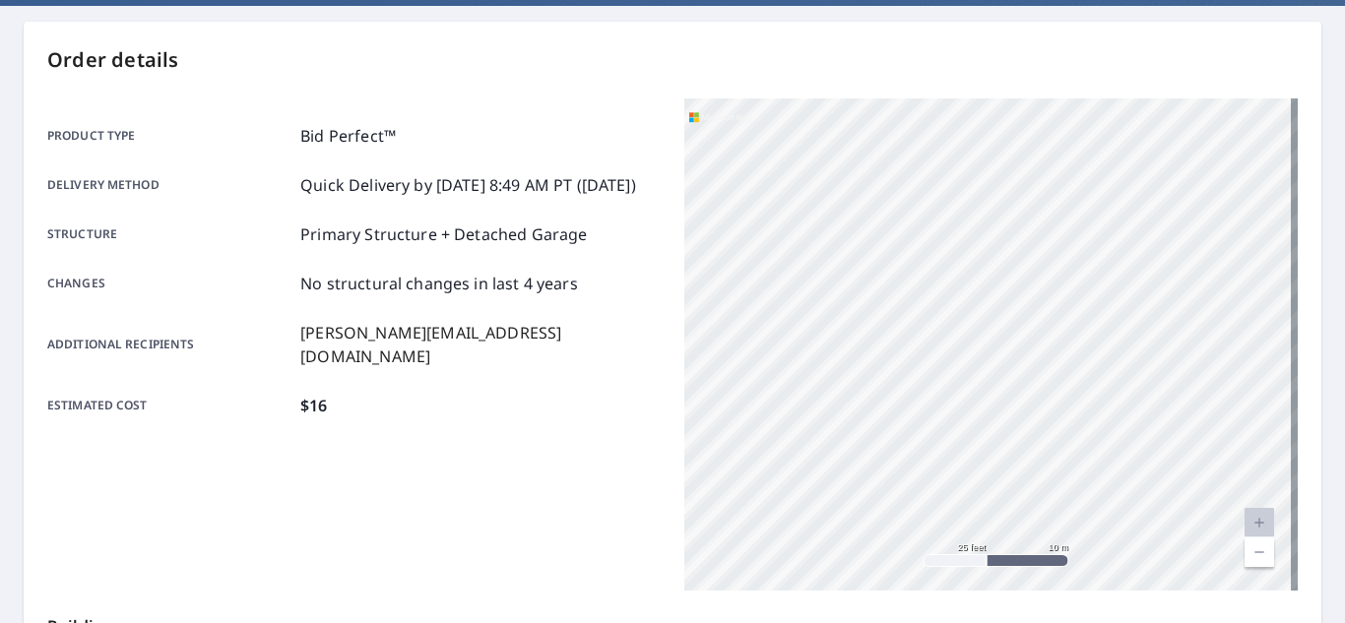
scroll to position [0, 0]
